Goal: Task Accomplishment & Management: Manage account settings

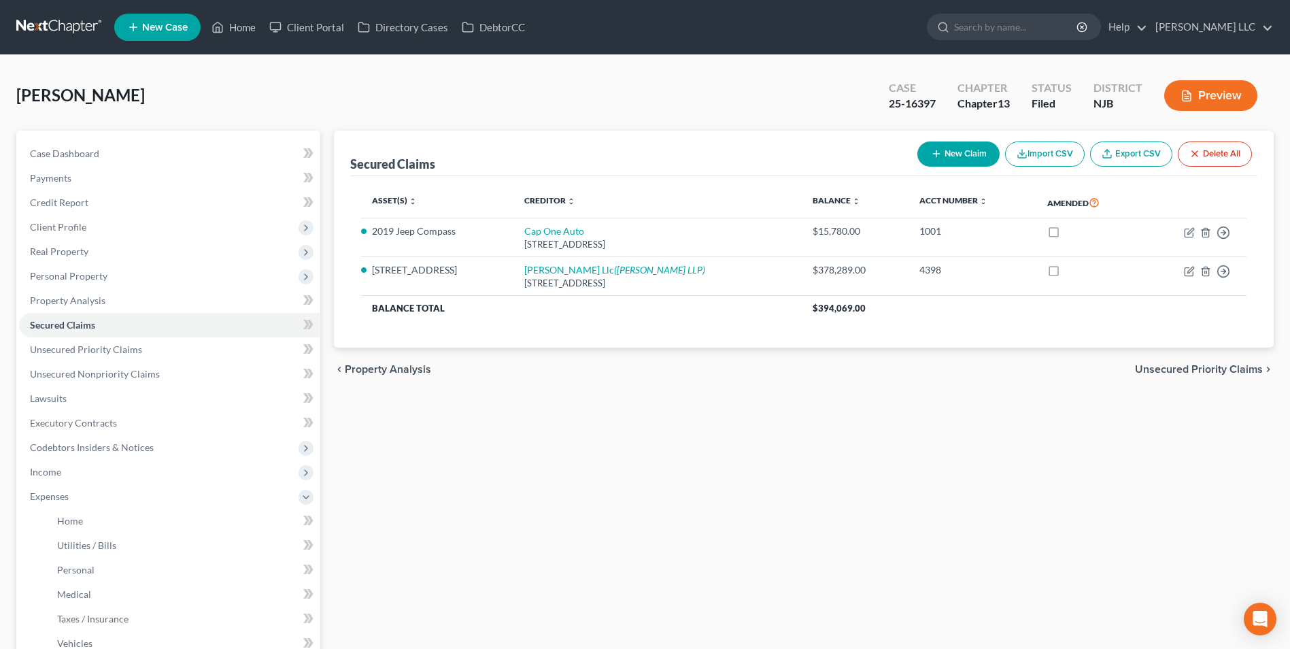
drag, startPoint x: 0, startPoint y: 0, endPoint x: 65, endPoint y: 24, distance: 69.5
click at [65, 24] on link at bounding box center [59, 27] width 87 height 24
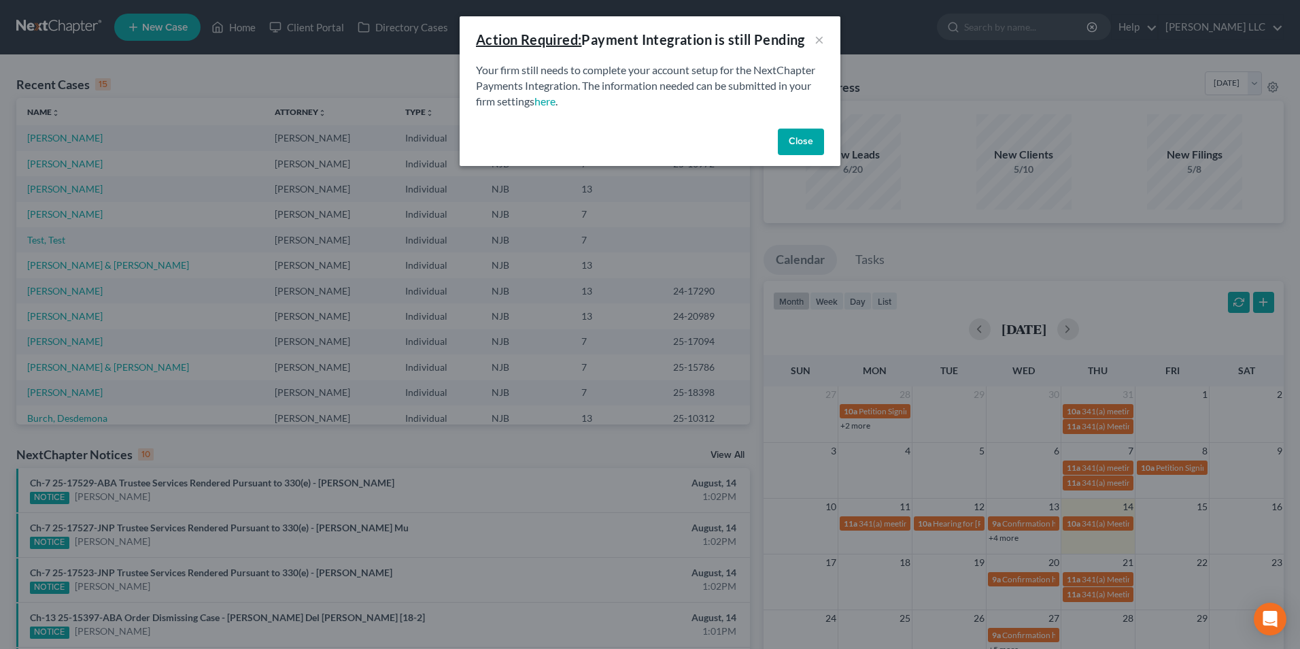
click at [822, 141] on button "Close" at bounding box center [801, 141] width 46 height 27
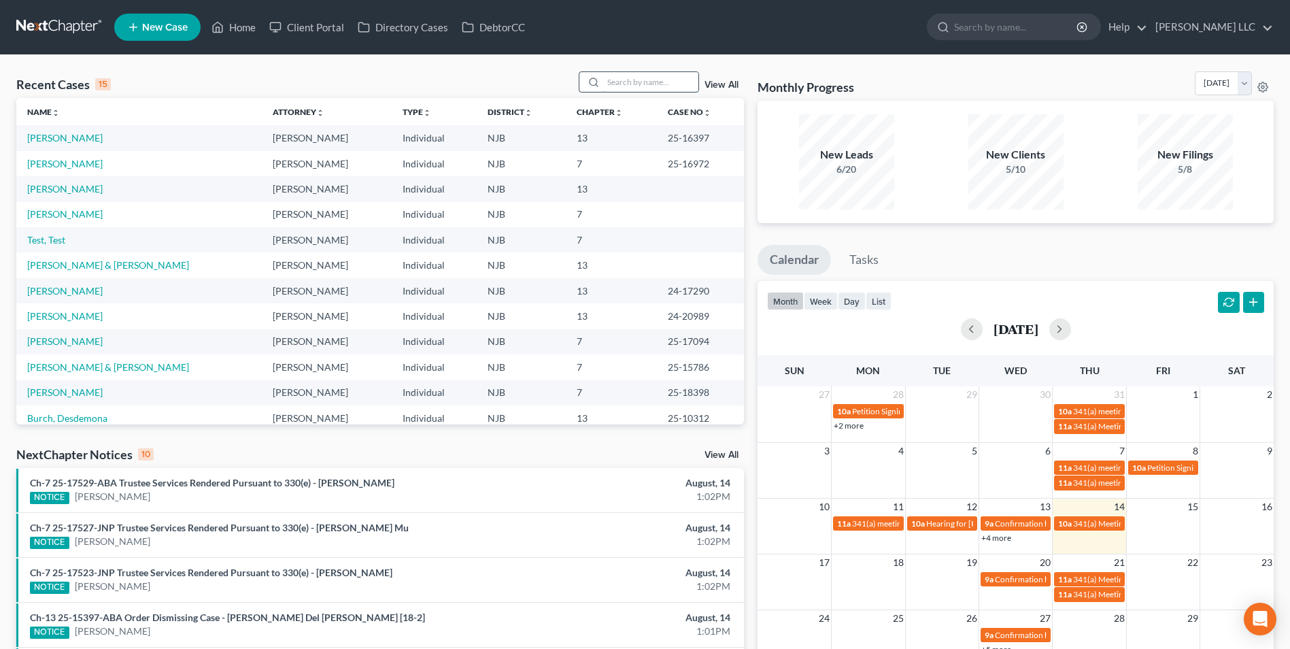
click at [636, 84] on input "search" at bounding box center [650, 82] width 95 height 20
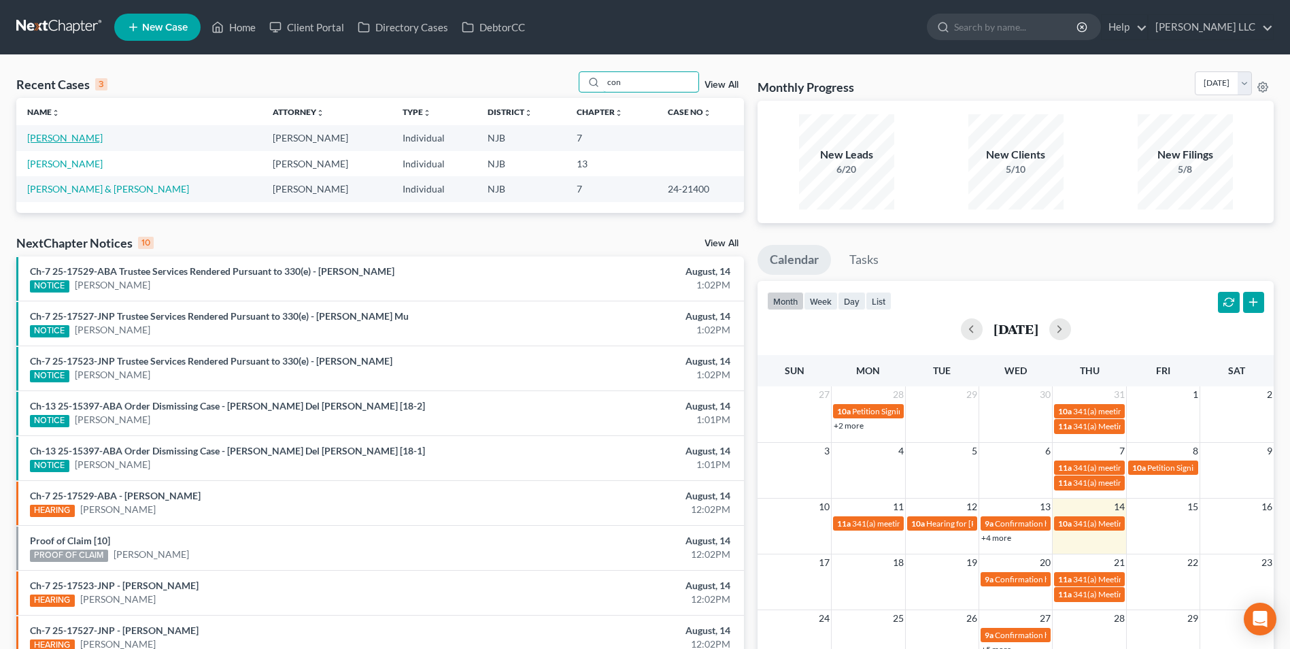
type input "con"
click at [61, 137] on link "[PERSON_NAME]" at bounding box center [64, 138] width 75 height 12
select select "4"
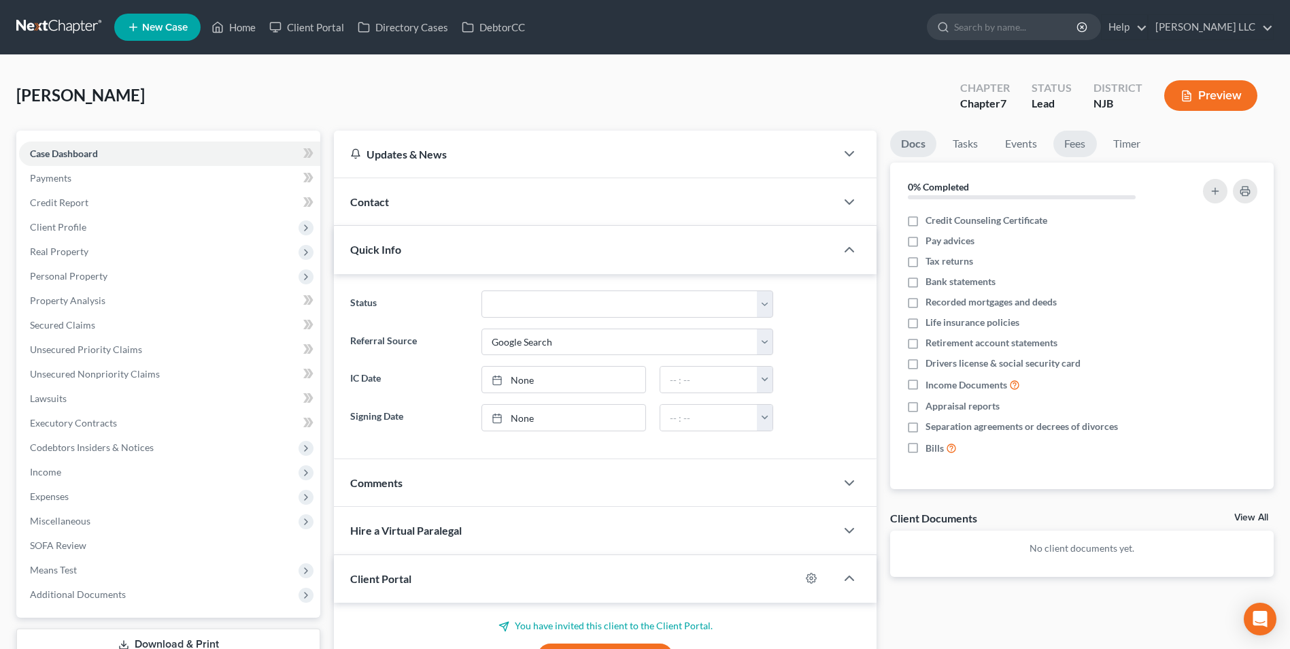
click at [1075, 148] on link "Fees" at bounding box center [1075, 144] width 44 height 27
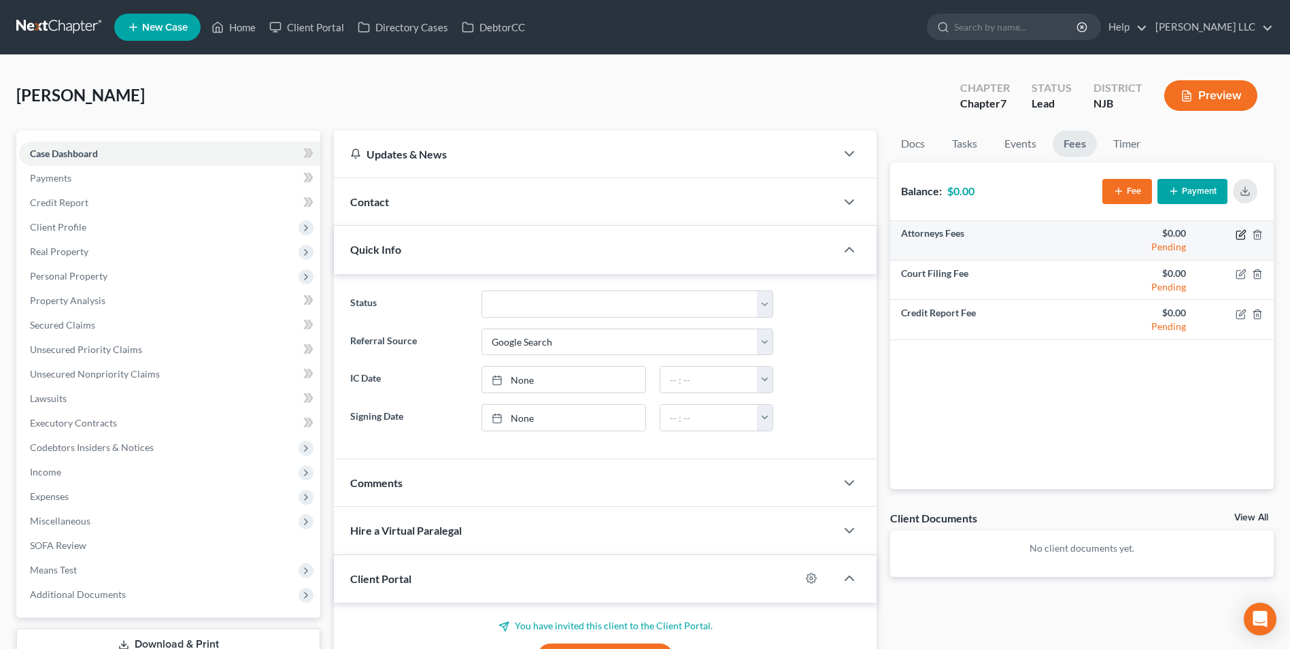
click at [1239, 235] on icon "button" at bounding box center [1240, 234] width 11 height 11
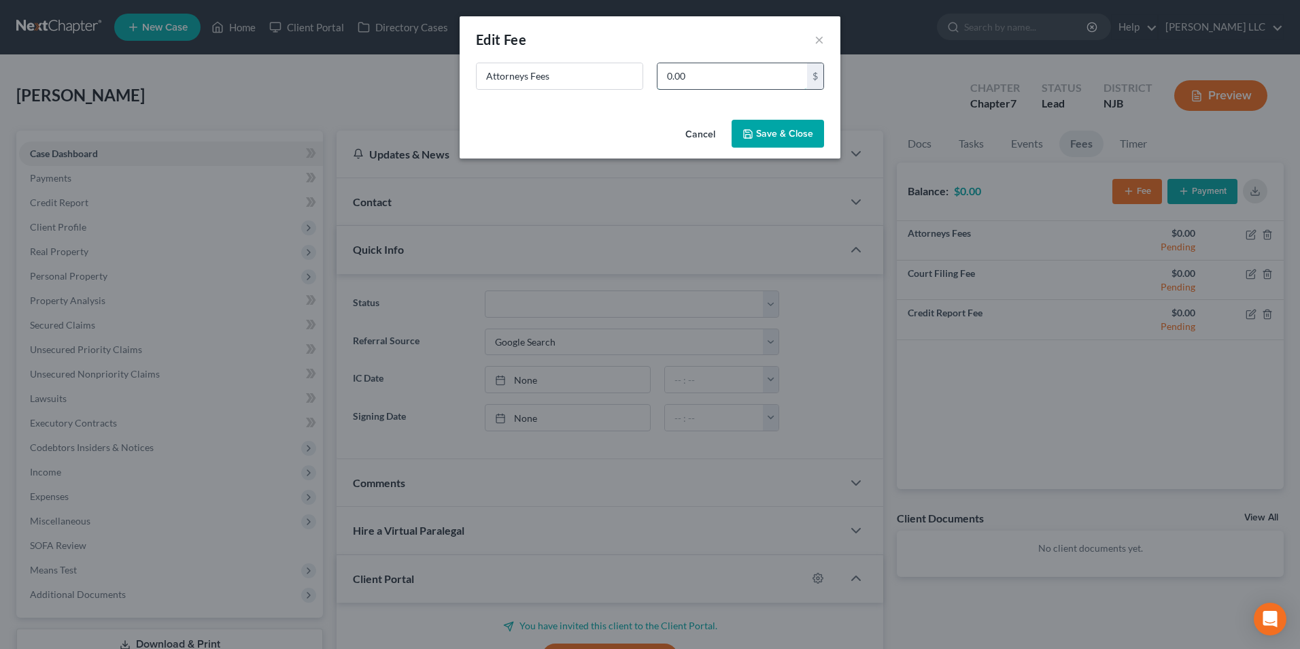
click at [667, 78] on input "0.00" at bounding box center [732, 76] width 150 height 26
type input "2,000"
click at [797, 131] on button "Save & Close" at bounding box center [777, 134] width 92 height 29
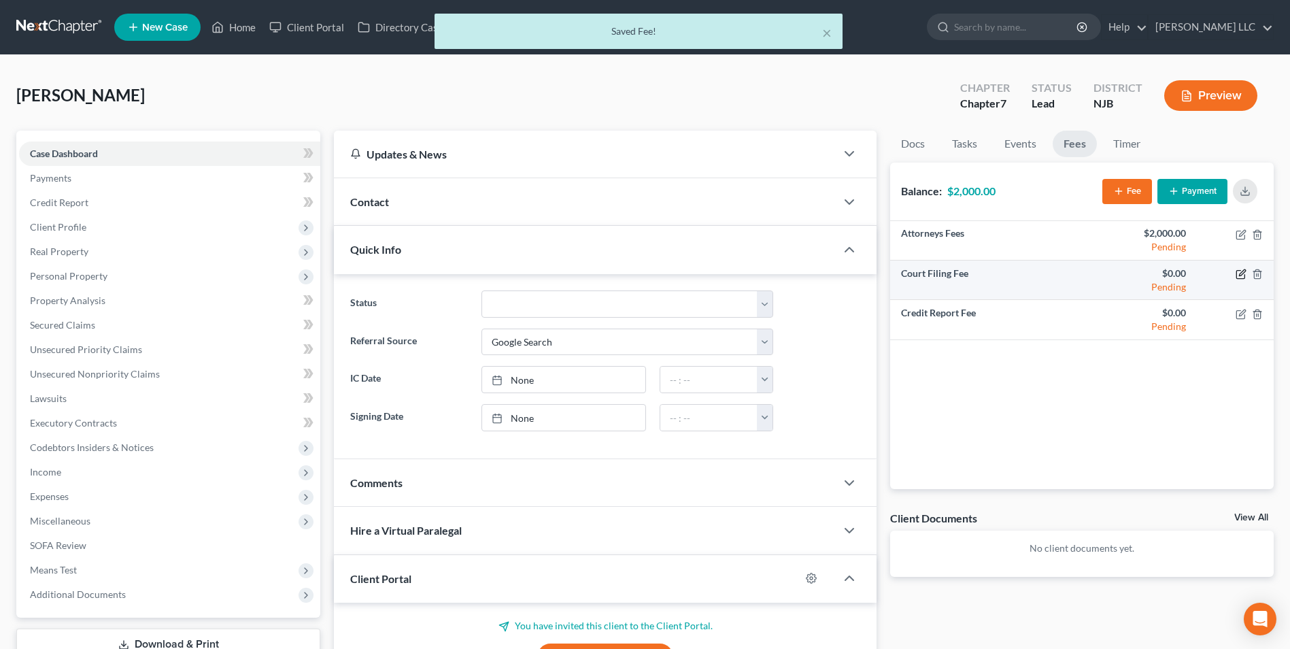
click at [1241, 275] on icon "button" at bounding box center [1240, 274] width 11 height 11
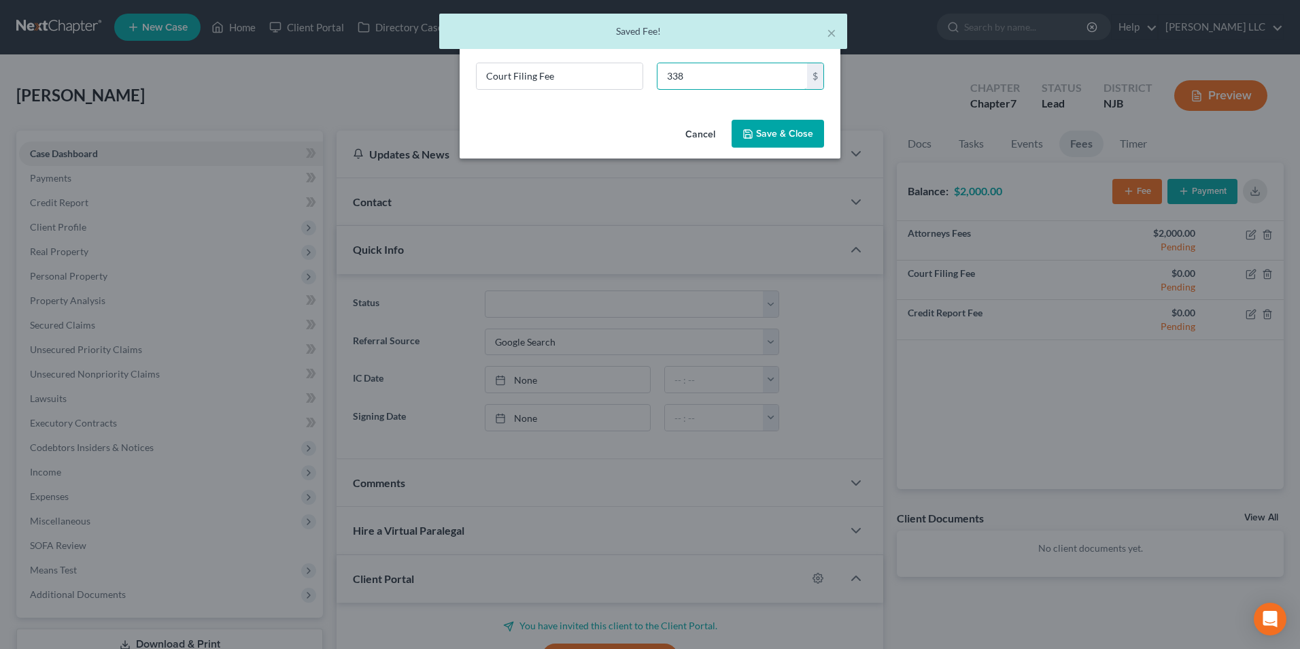
type input "338"
click at [764, 132] on button "Save & Close" at bounding box center [777, 134] width 92 height 29
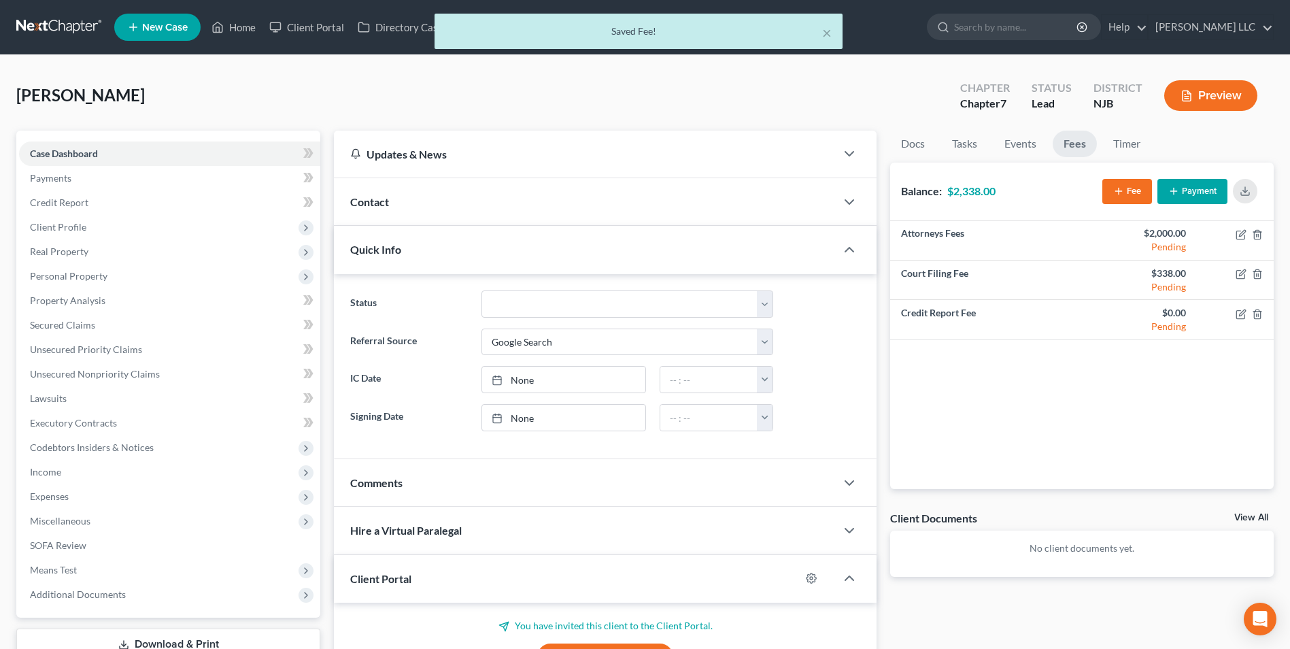
click at [1170, 196] on icon "button" at bounding box center [1173, 191] width 11 height 11
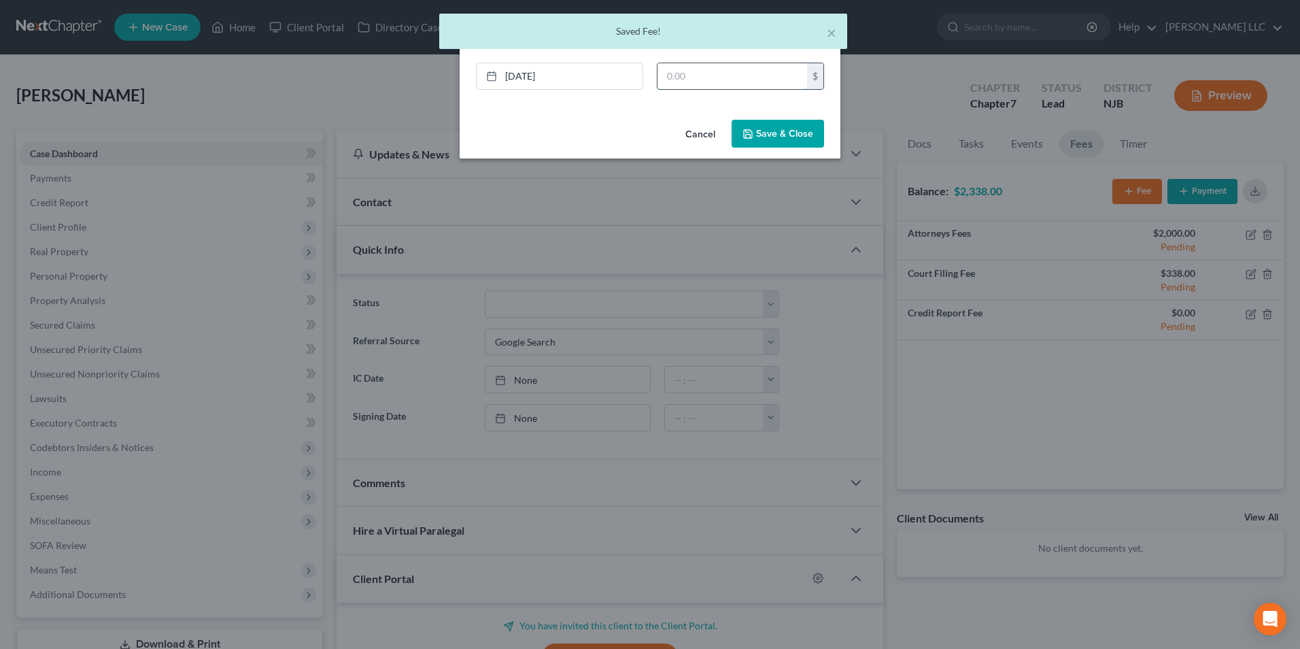
click at [676, 77] on input "text" at bounding box center [732, 76] width 150 height 26
type input "1,200"
click at [793, 137] on button "Save & Close" at bounding box center [777, 134] width 92 height 29
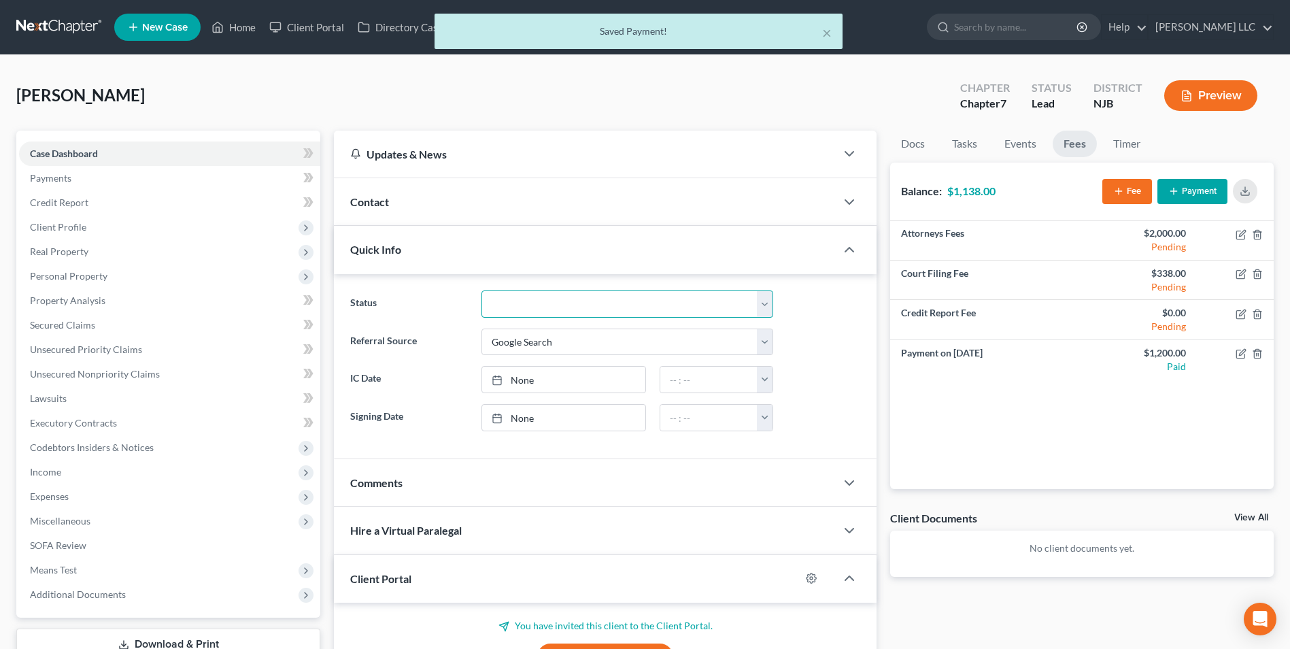
click at [574, 310] on select "Discharged Discharged & Reported Discharge Litigation Dismissal Notice Dismisse…" at bounding box center [627, 303] width 292 height 27
select select "9"
click at [481, 290] on select "Discharged Discharged & Reported Discharge Litigation Dismissal Notice Dismisse…" at bounding box center [627, 303] width 292 height 27
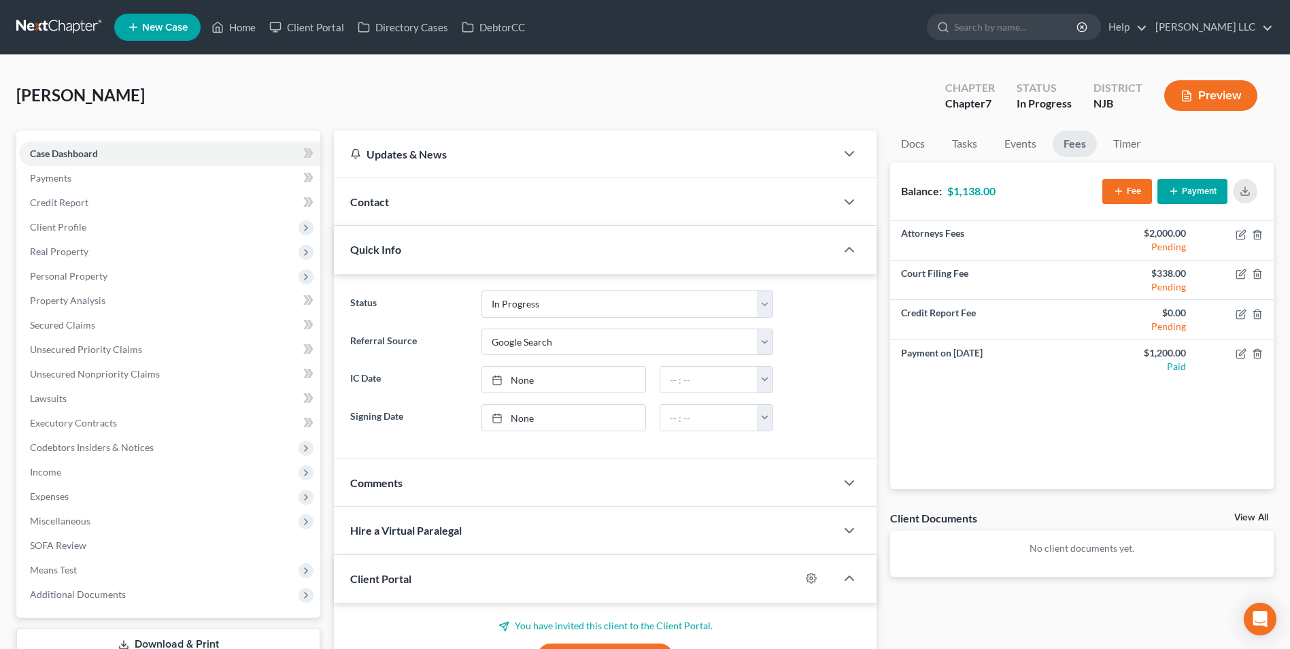
click at [59, 22] on link at bounding box center [59, 27] width 87 height 24
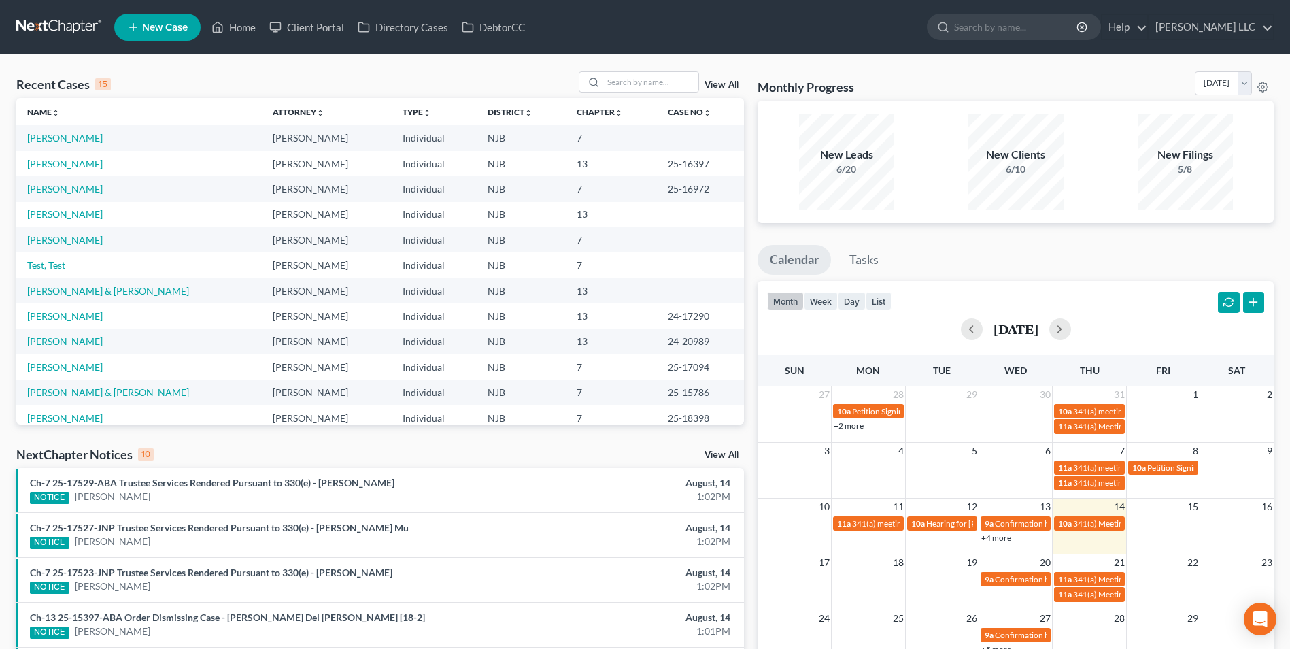
click at [725, 84] on link "View All" at bounding box center [721, 85] width 34 height 10
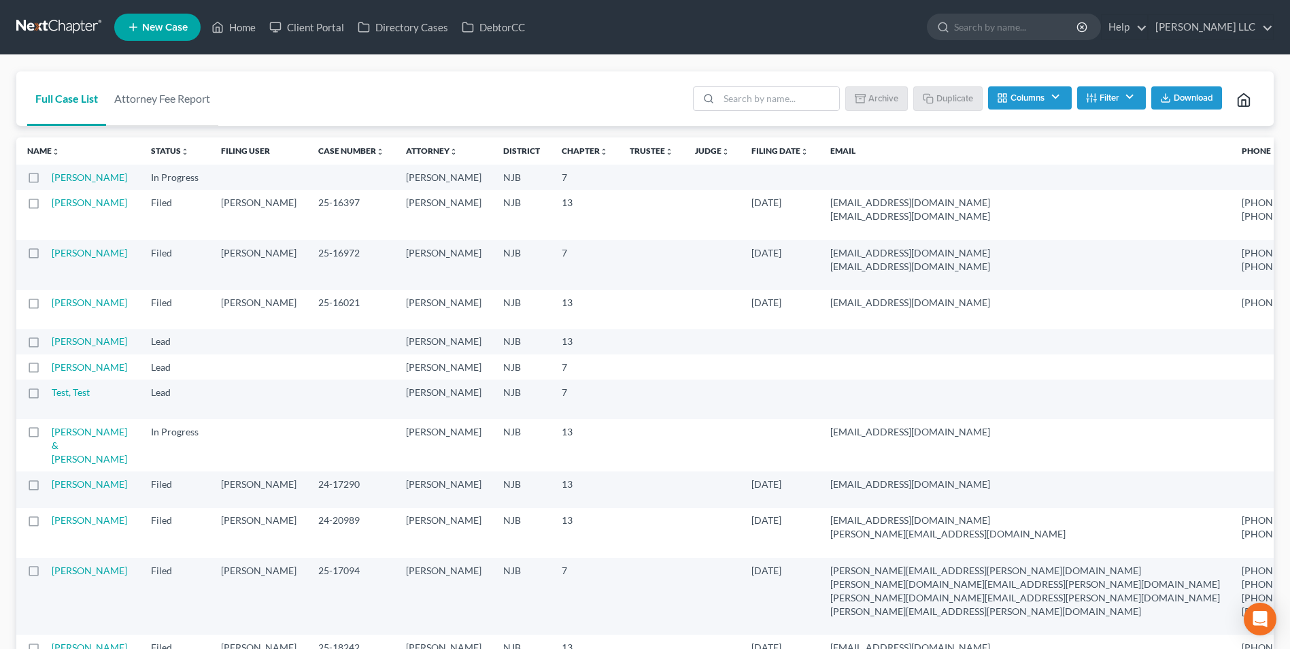
click at [1186, 98] on span "Download" at bounding box center [1192, 97] width 39 height 11
click at [1177, 105] on button "Download" at bounding box center [1186, 97] width 71 height 23
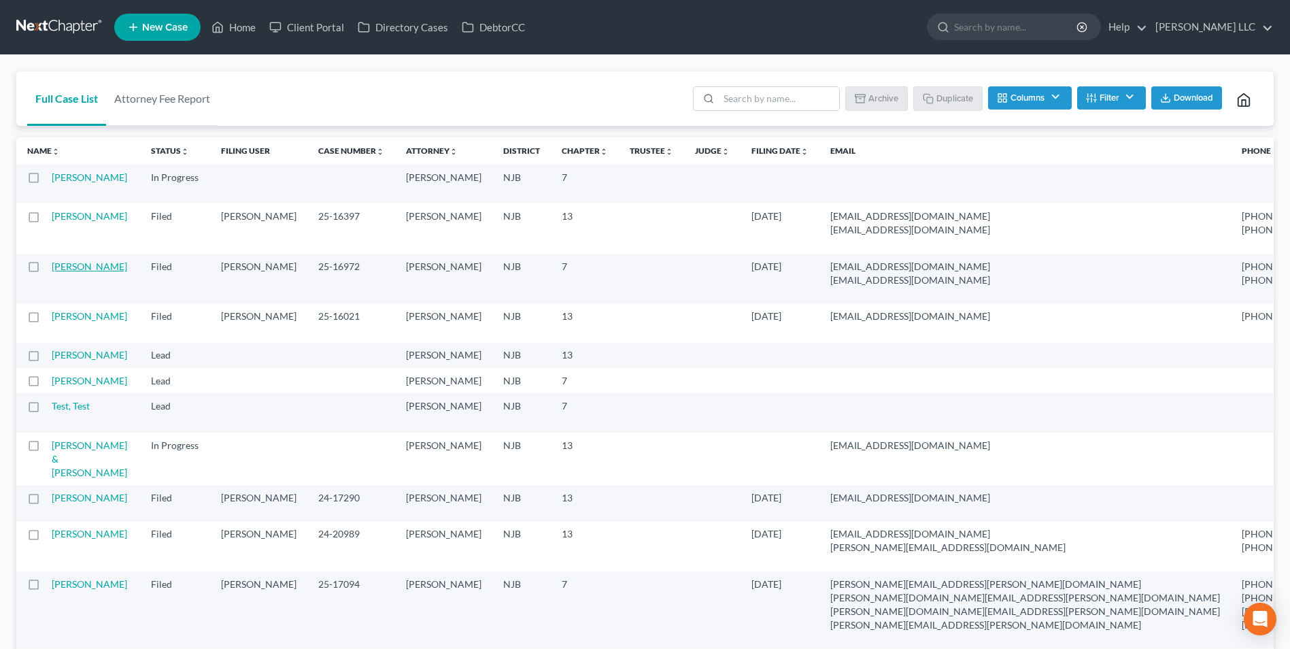
click at [62, 272] on link "[PERSON_NAME]" at bounding box center [89, 266] width 75 height 12
select select "4"
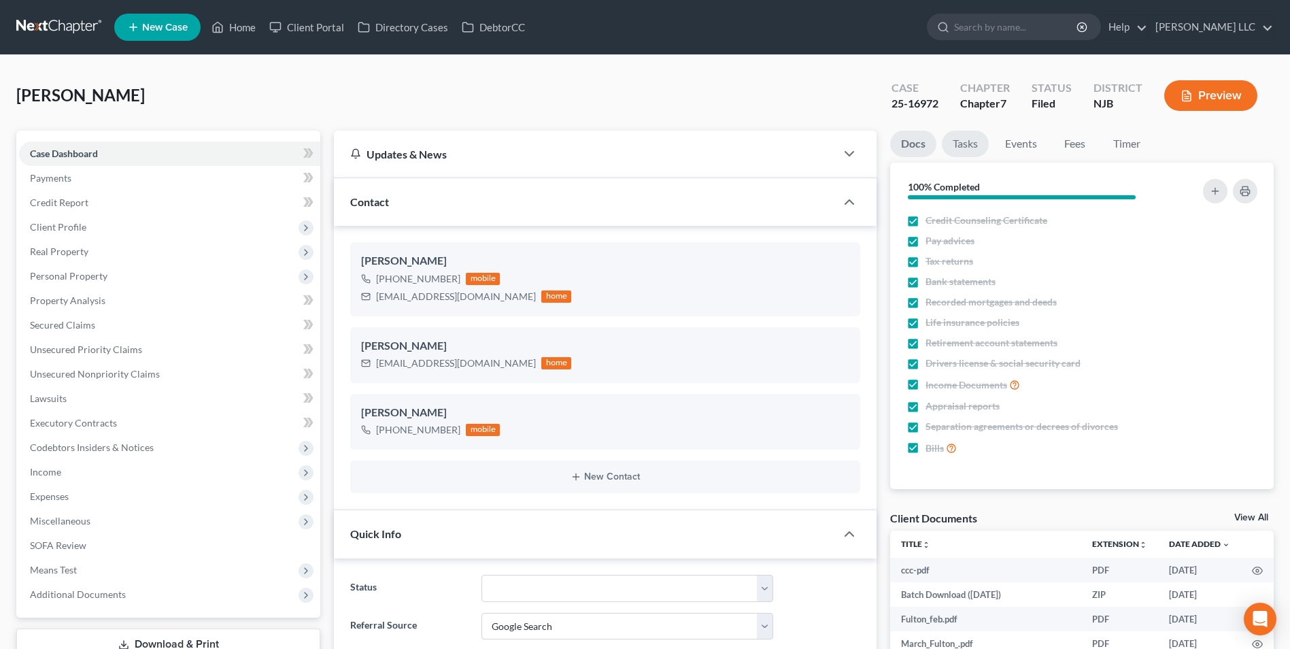
click at [963, 143] on link "Tasks" at bounding box center [965, 144] width 47 height 27
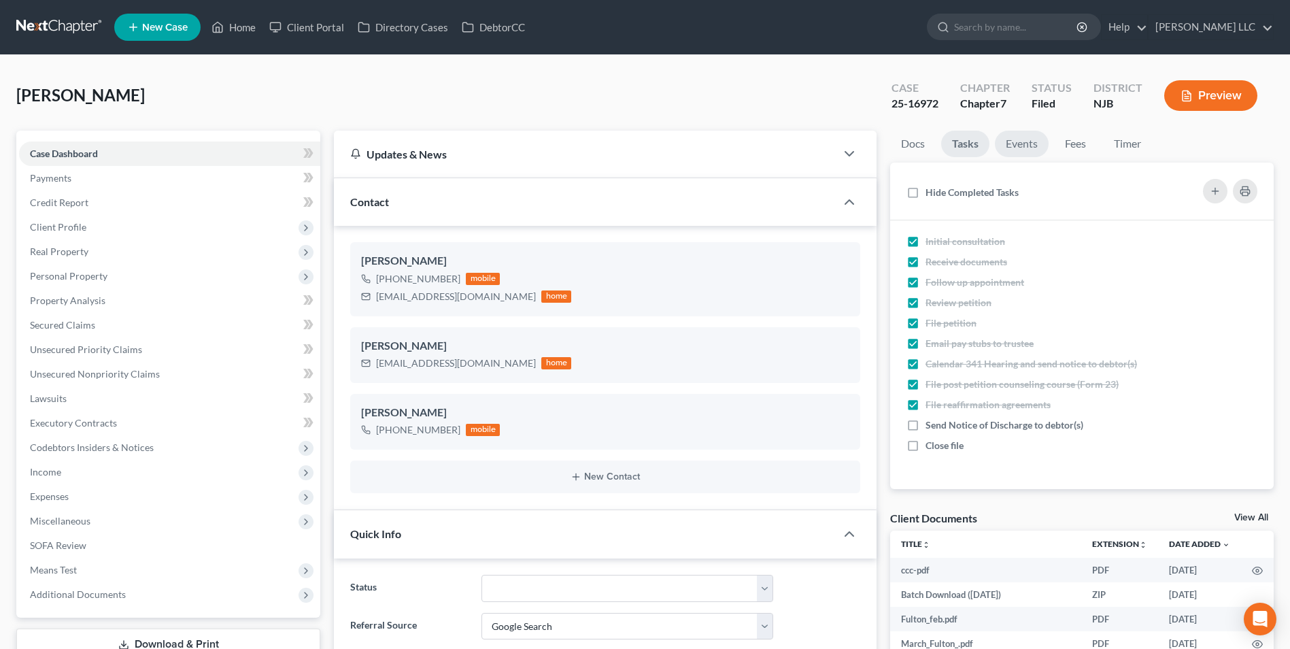
click at [1018, 146] on link "Events" at bounding box center [1022, 144] width 54 height 27
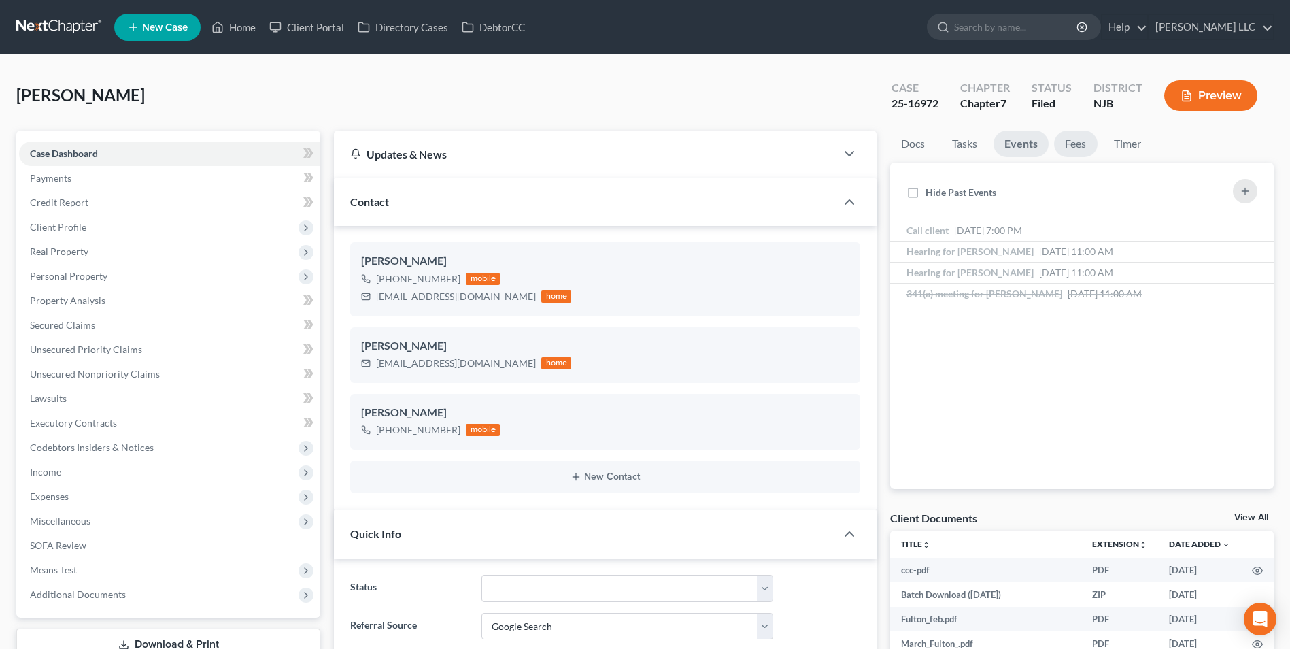
click at [1077, 150] on link "Fees" at bounding box center [1076, 144] width 44 height 27
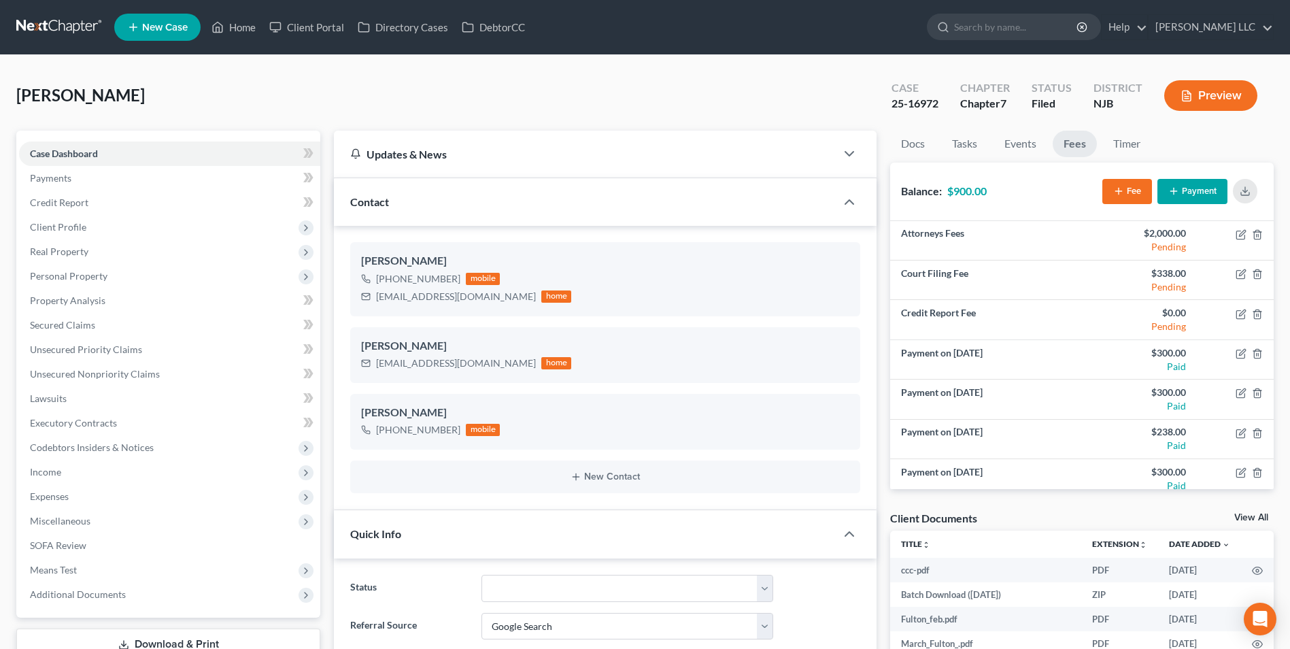
click at [58, 22] on link at bounding box center [59, 27] width 87 height 24
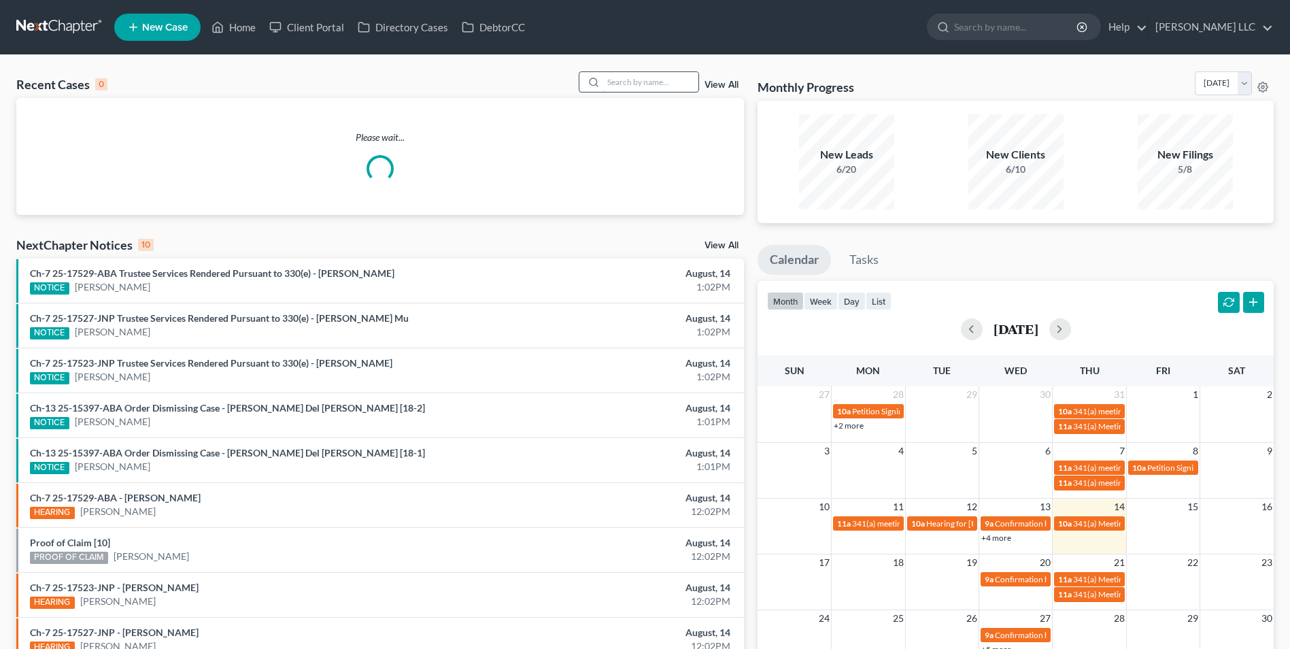
click at [642, 80] on input "search" at bounding box center [650, 82] width 95 height 20
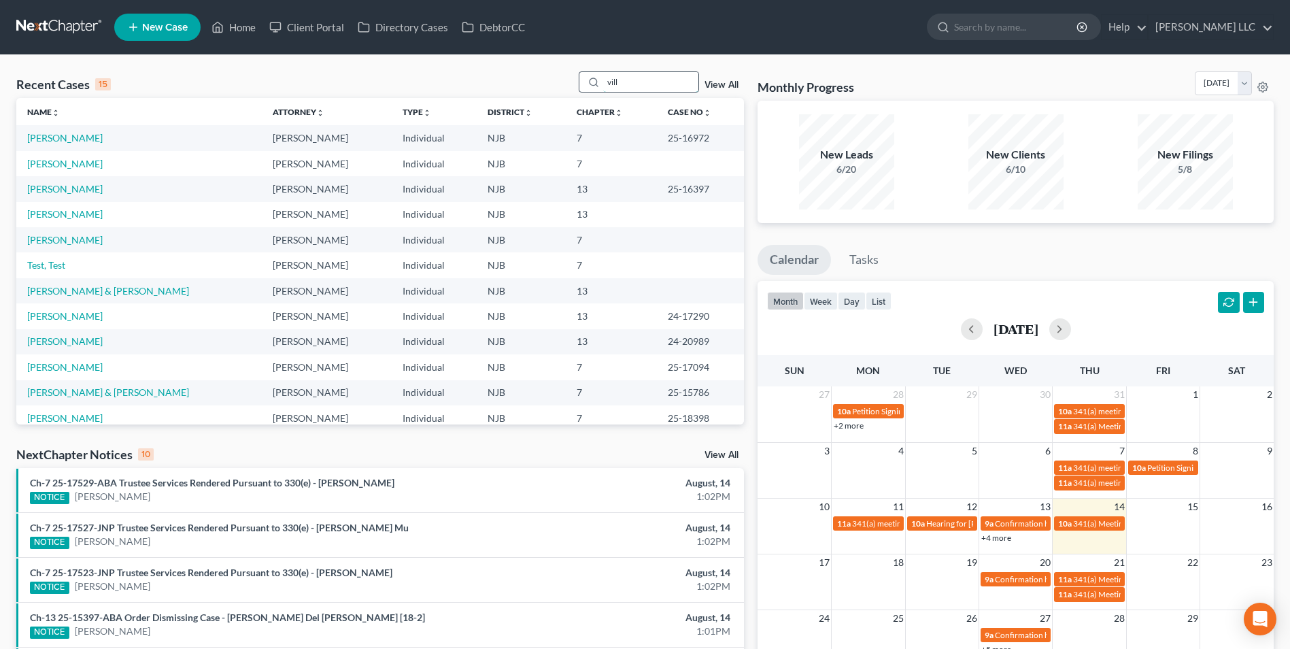
type input "vill"
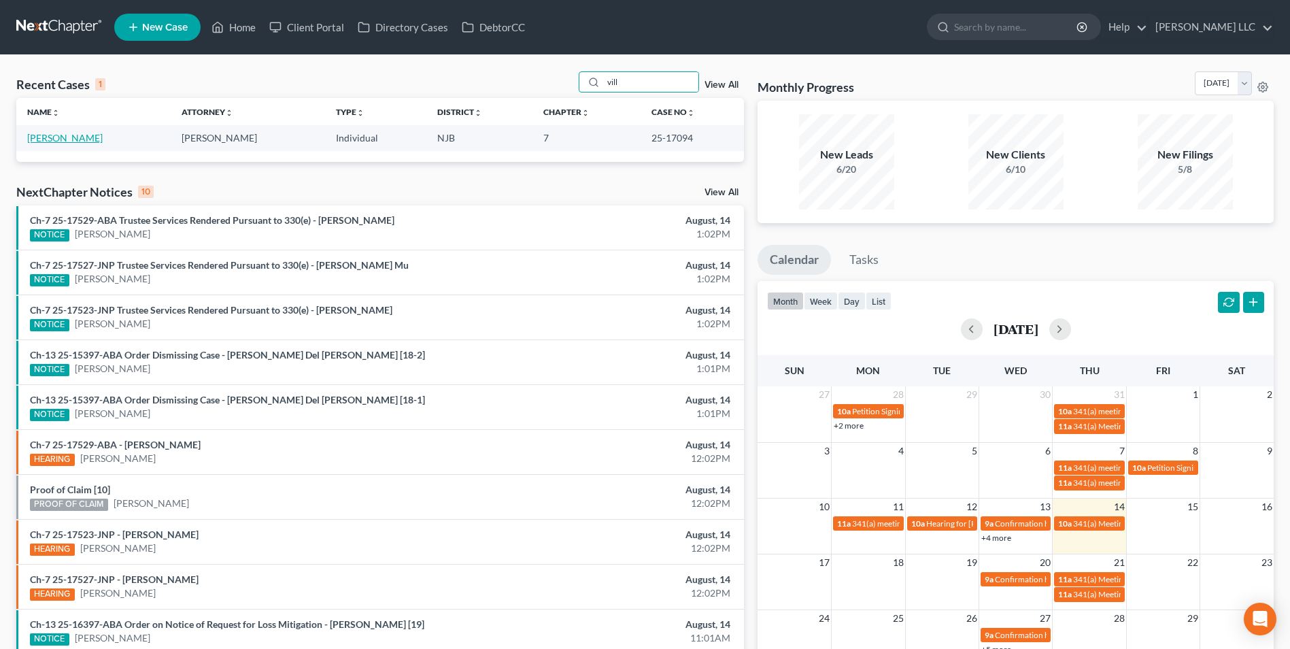
click at [39, 137] on link "[PERSON_NAME]" at bounding box center [64, 138] width 75 height 12
select select "0"
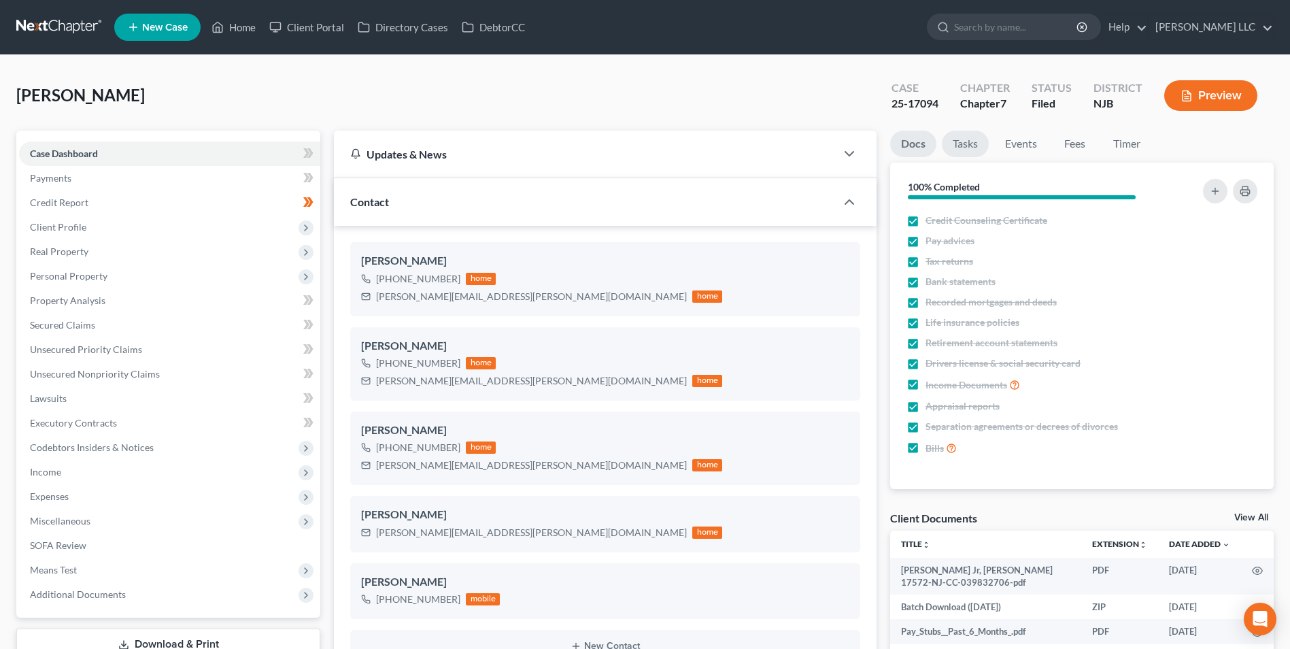
click at [968, 148] on link "Tasks" at bounding box center [965, 144] width 47 height 27
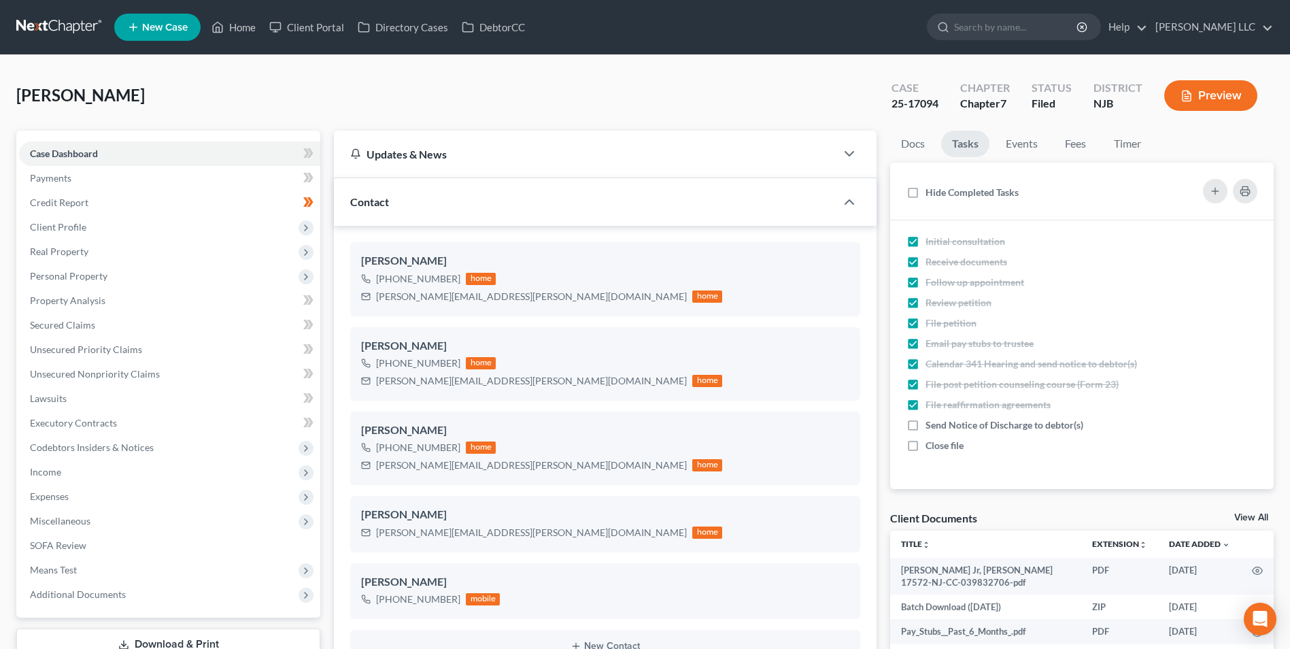
click at [58, 25] on link at bounding box center [59, 27] width 87 height 24
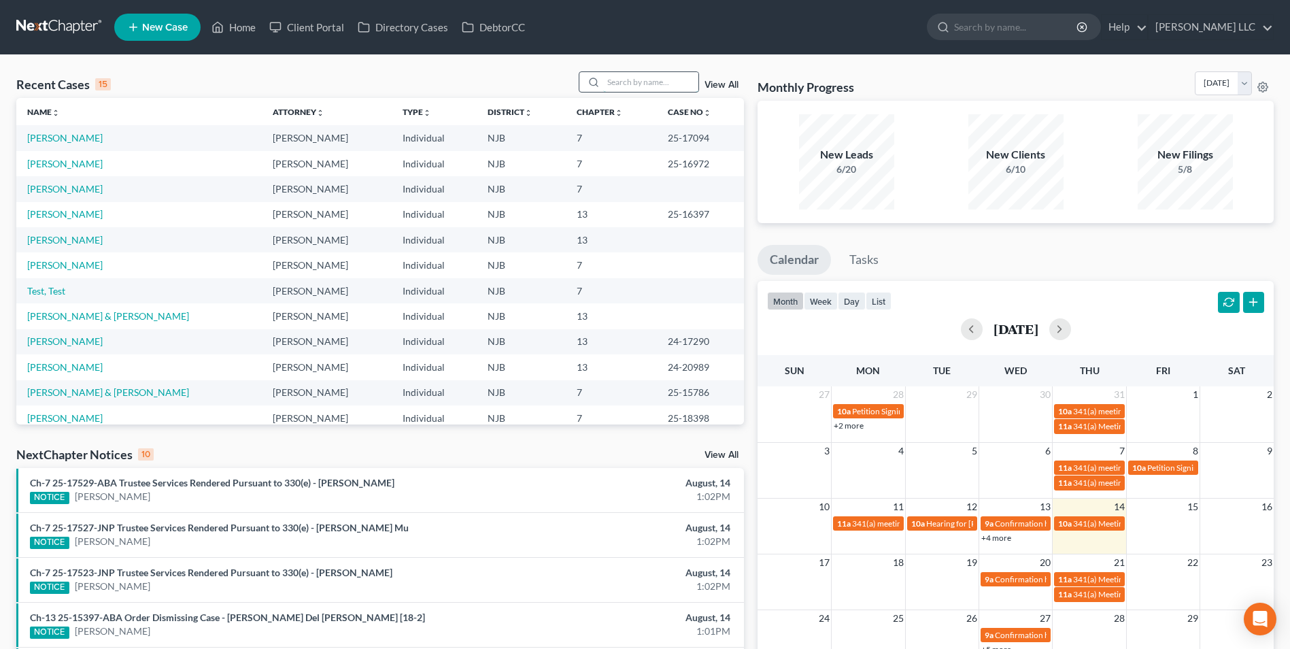
click at [646, 86] on input "search" at bounding box center [650, 82] width 95 height 20
type input "win"
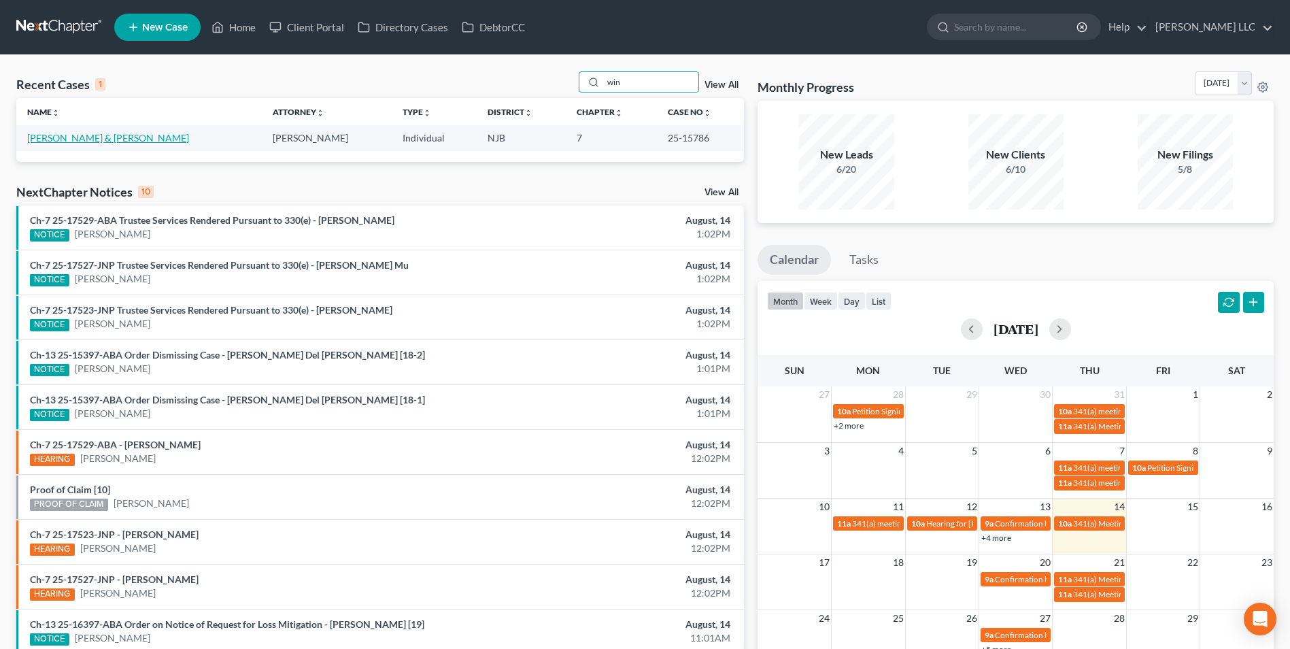
click at [50, 141] on link "[PERSON_NAME] & [PERSON_NAME]" at bounding box center [108, 138] width 162 height 12
select select "1"
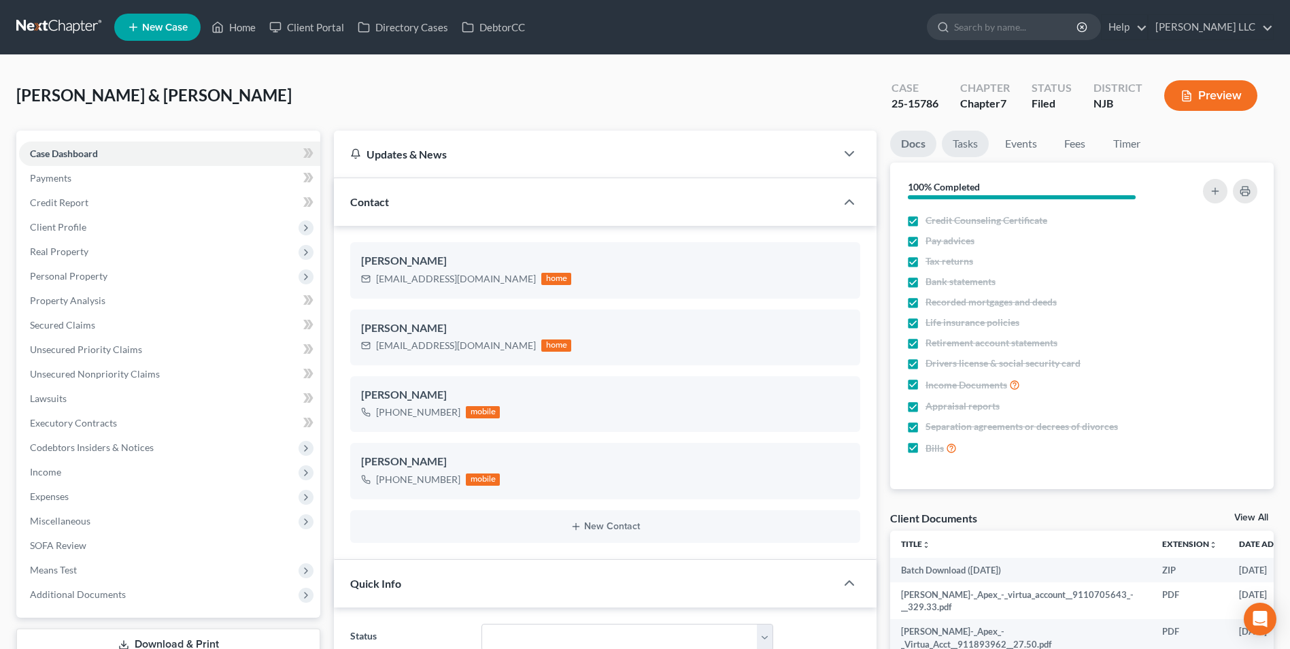
click at [956, 150] on link "Tasks" at bounding box center [965, 144] width 47 height 27
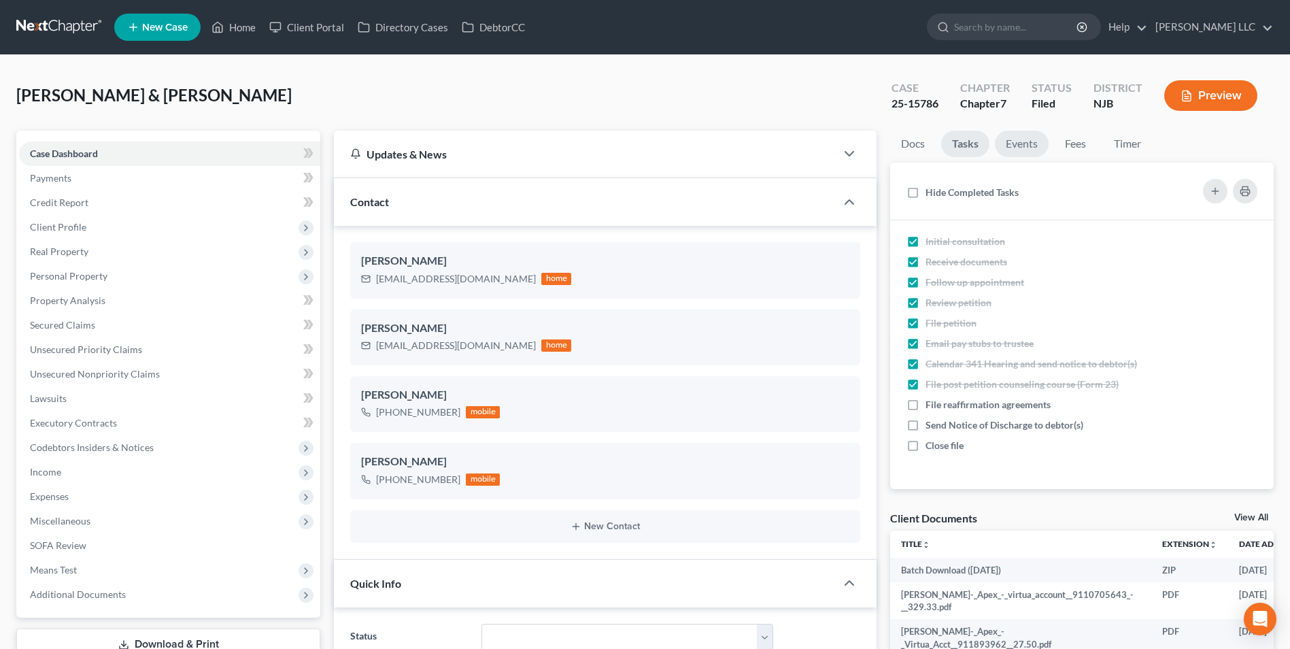
click at [1013, 148] on link "Events" at bounding box center [1022, 144] width 54 height 27
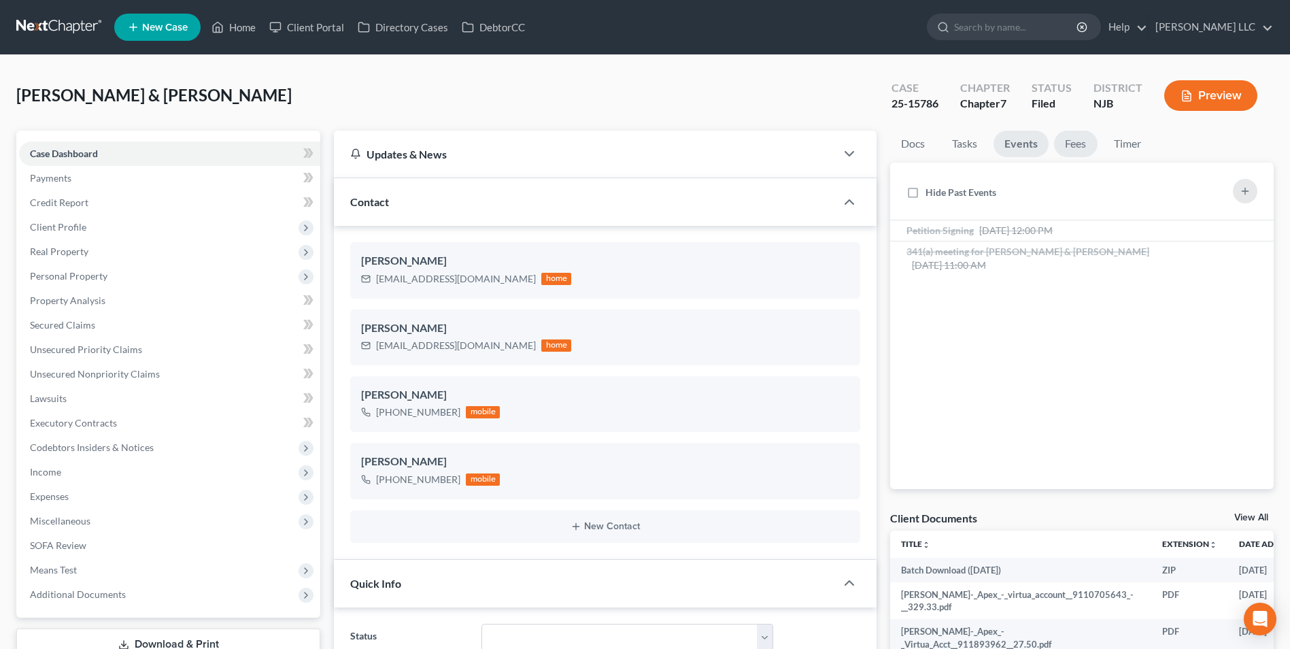
click at [1062, 143] on link "Fees" at bounding box center [1076, 144] width 44 height 27
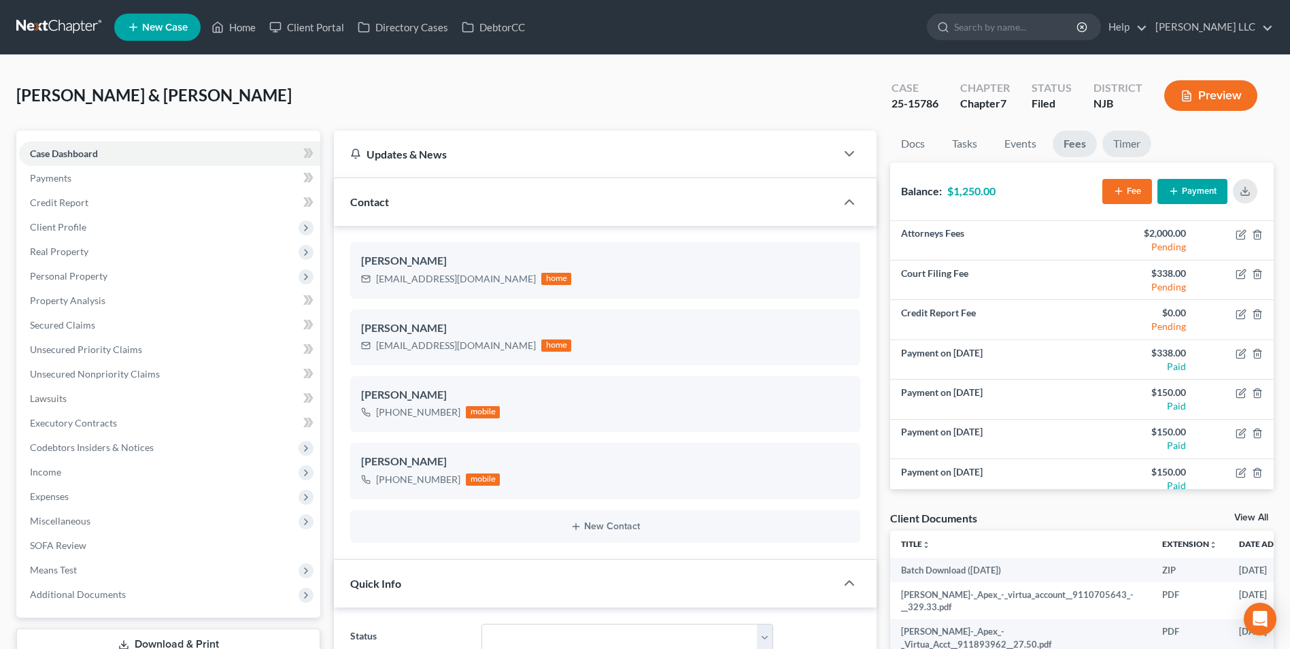
click at [1123, 142] on link "Timer" at bounding box center [1126, 144] width 49 height 27
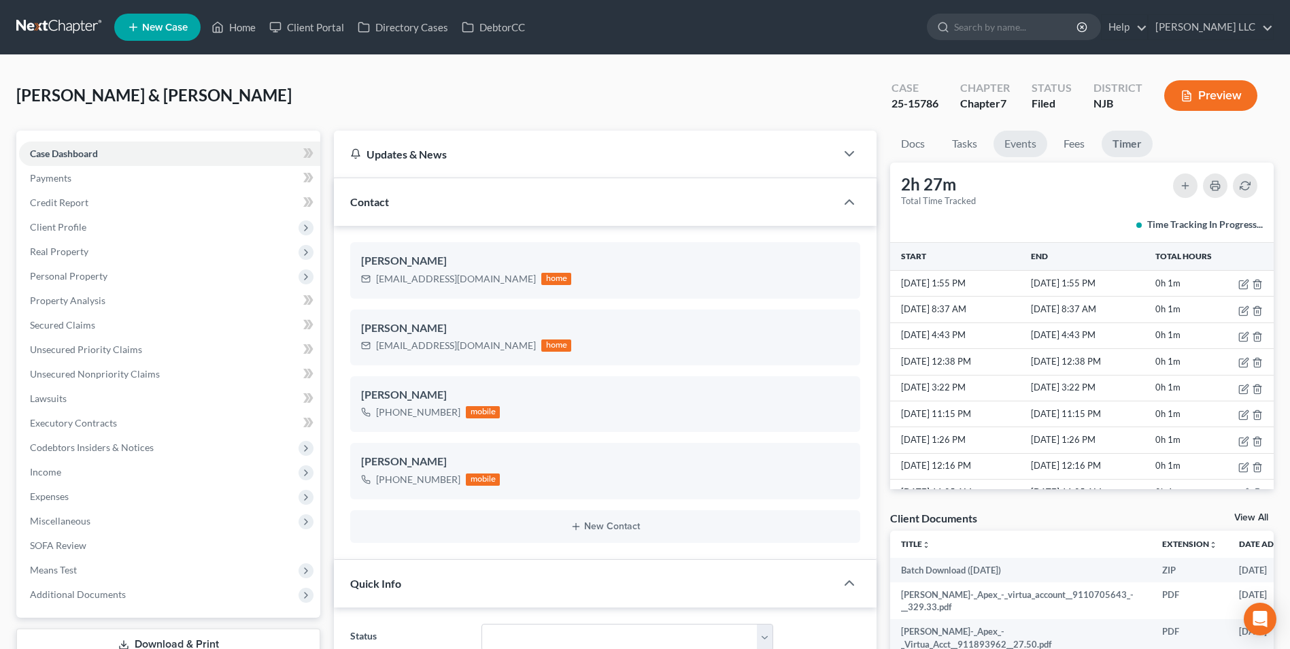
click at [1024, 139] on link "Events" at bounding box center [1020, 144] width 54 height 27
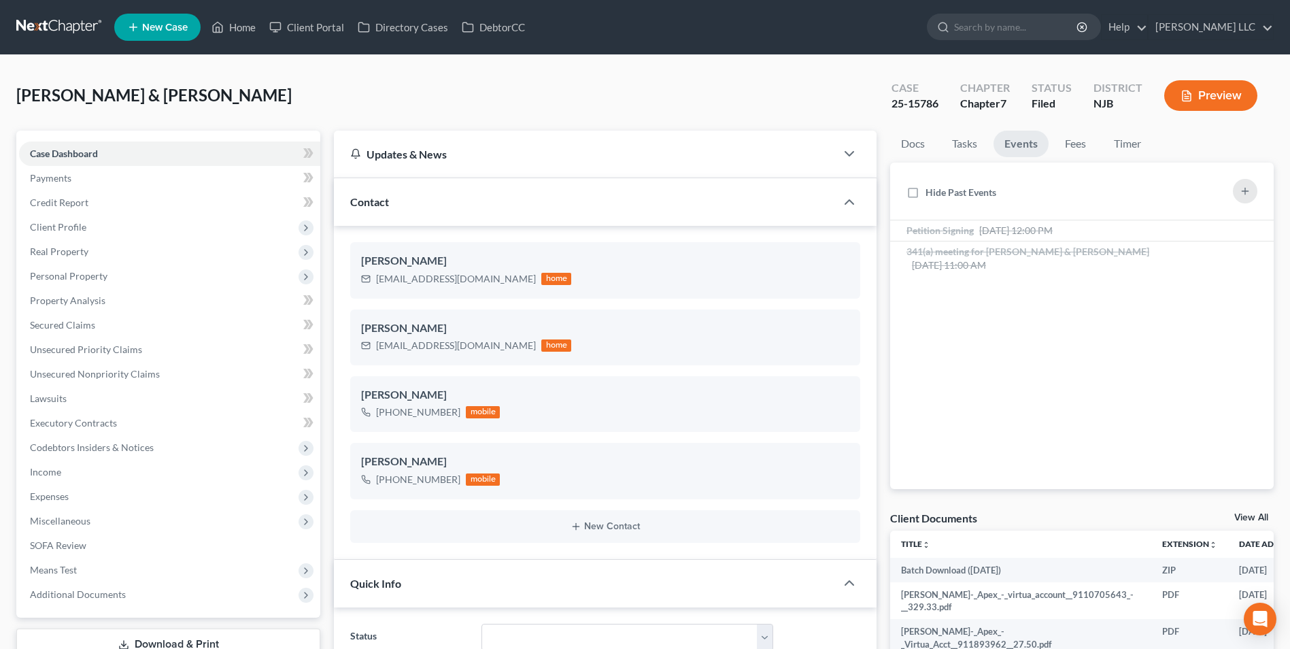
drag, startPoint x: 1243, startPoint y: 516, endPoint x: 1220, endPoint y: 498, distance: 29.1
click at [1243, 516] on link "View All" at bounding box center [1251, 518] width 34 height 10
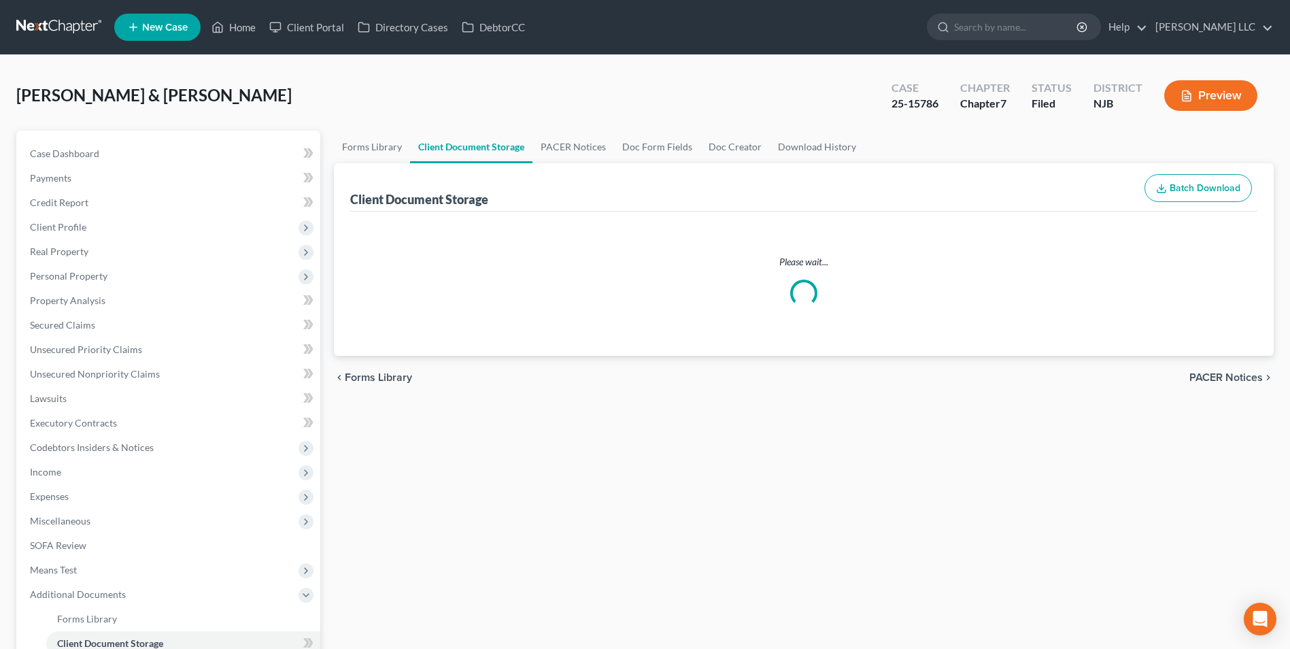
select select "9"
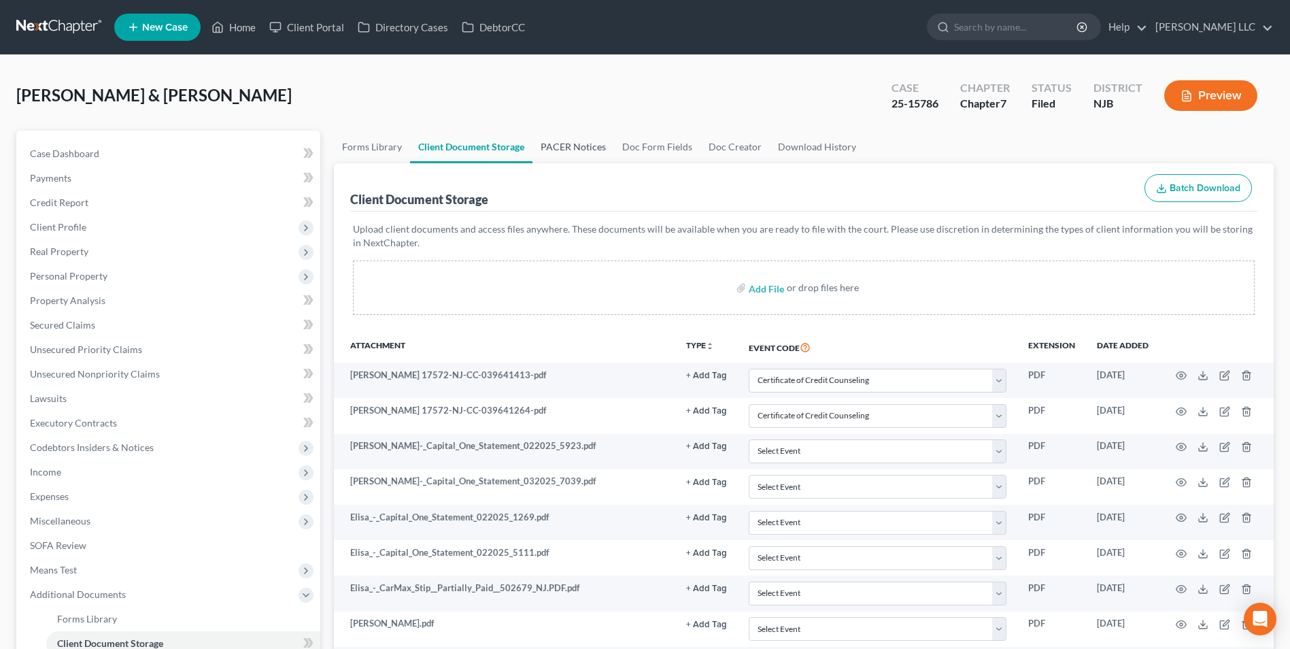
click at [559, 150] on link "PACER Notices" at bounding box center [573, 147] width 82 height 33
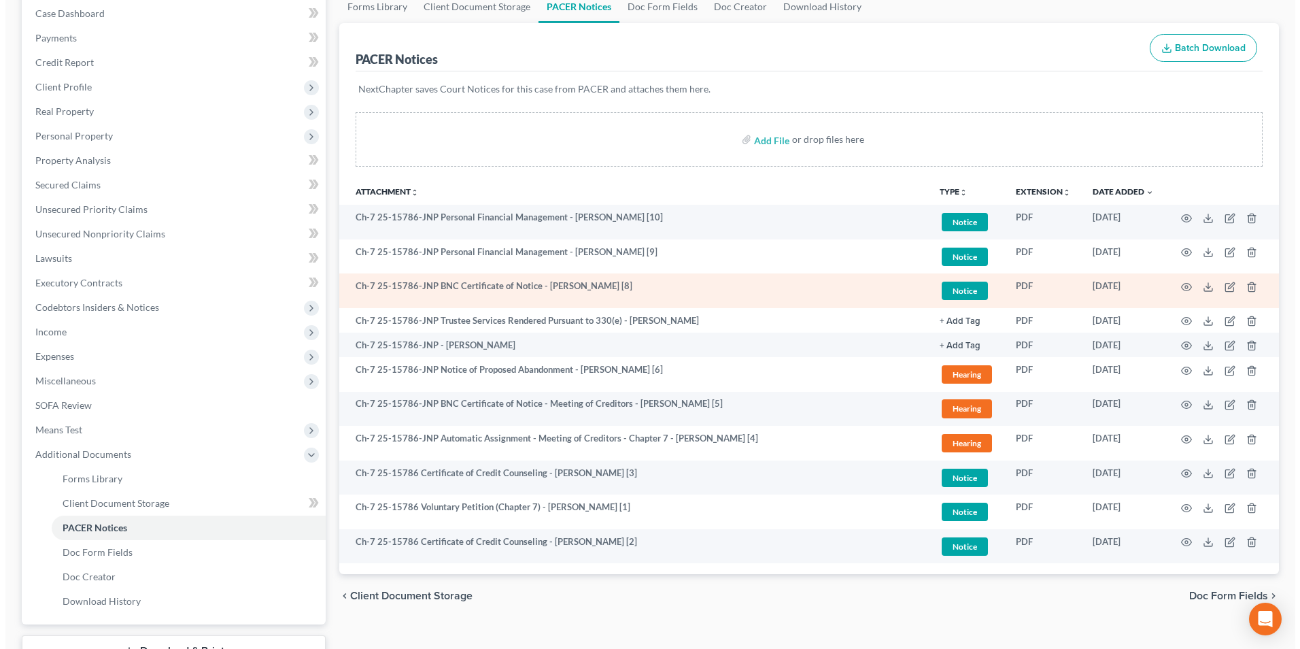
scroll to position [245, 0]
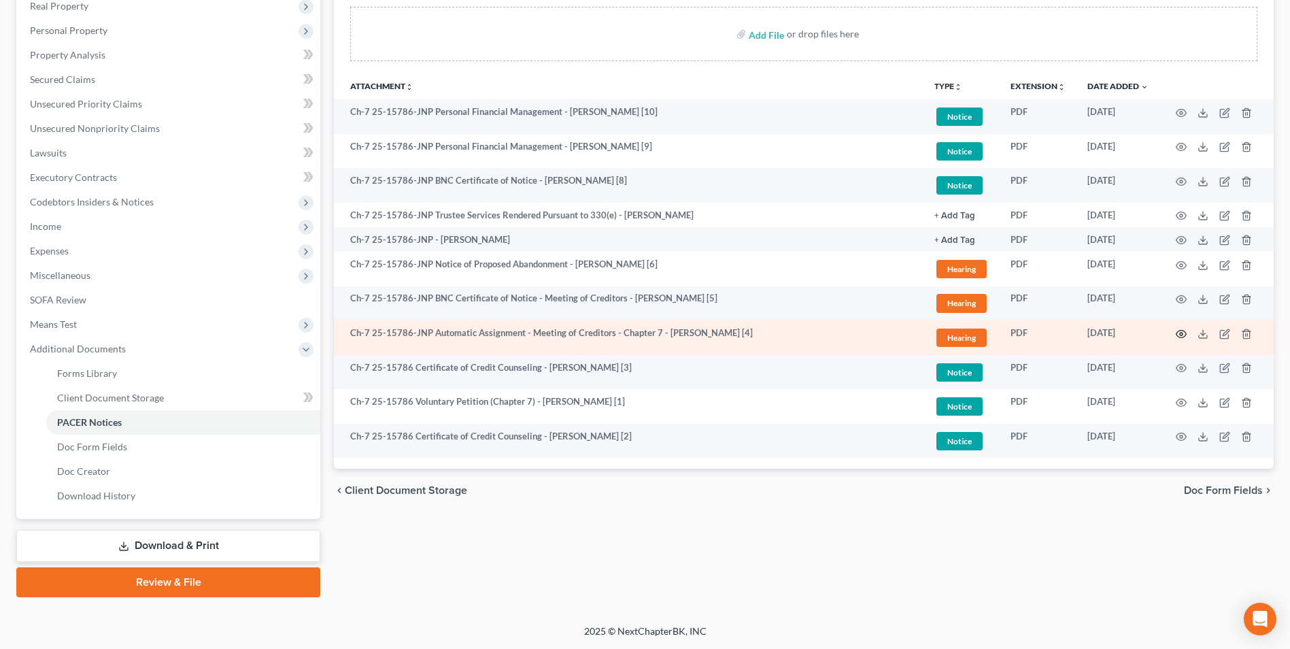
click at [1180, 334] on icon "button" at bounding box center [1180, 333] width 11 height 11
